Goal: Task Accomplishment & Management: Manage account settings

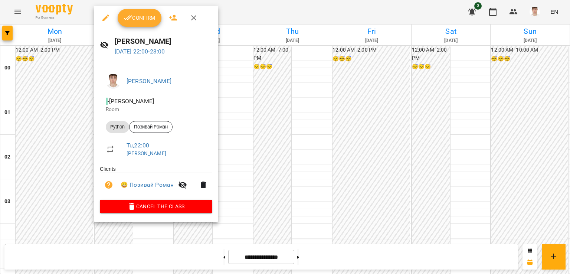
click at [149, 23] on button "Confirm" at bounding box center [140, 18] width 44 height 18
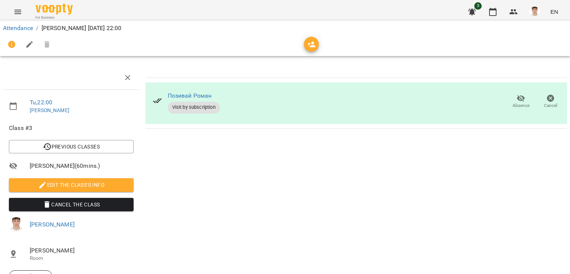
click at [89, 154] on li "Previous Classes" at bounding box center [71, 146] width 137 height 19
click at [77, 188] on span "Edit the class's Info" at bounding box center [71, 184] width 113 height 9
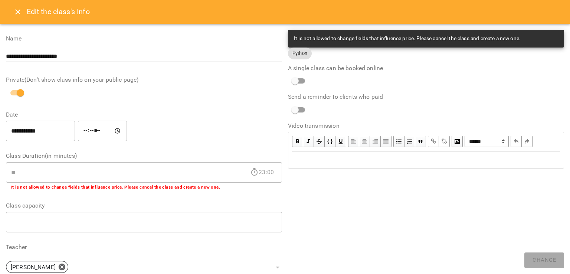
scroll to position [181, 0]
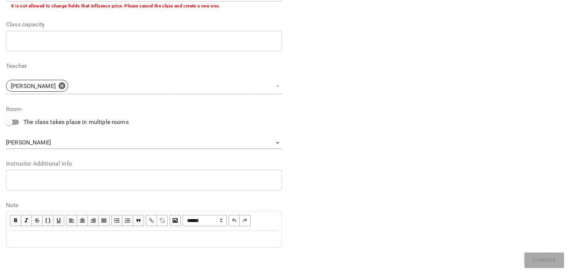
click at [43, 183] on div "* ​" at bounding box center [144, 180] width 276 height 21
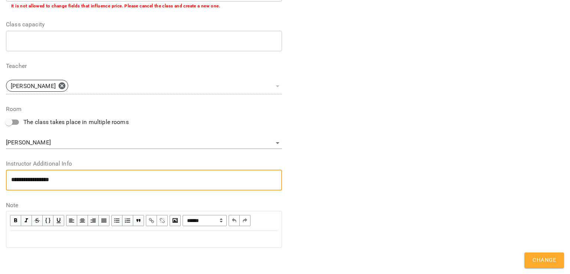
scroll to position [0, 0]
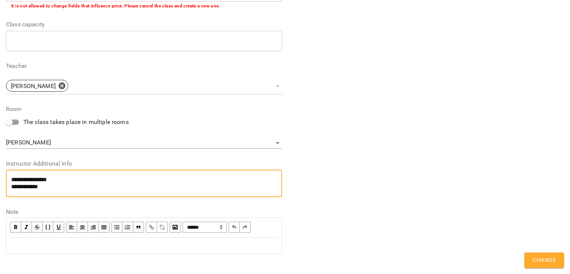
type textarea "**********"
click at [540, 260] on span "Change" at bounding box center [544, 260] width 23 height 10
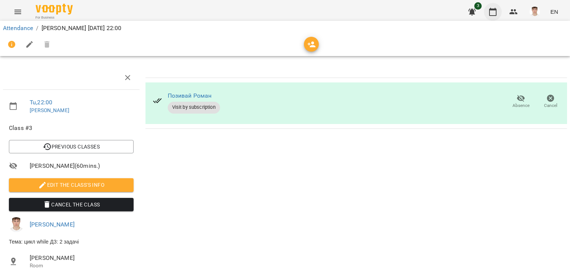
click at [492, 10] on icon "button" at bounding box center [493, 11] width 9 height 9
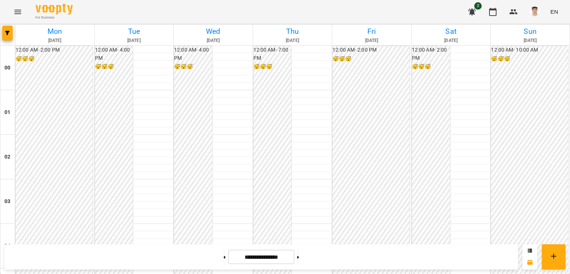
scroll to position [763, 0]
